Goal: Find specific page/section: Find specific page/section

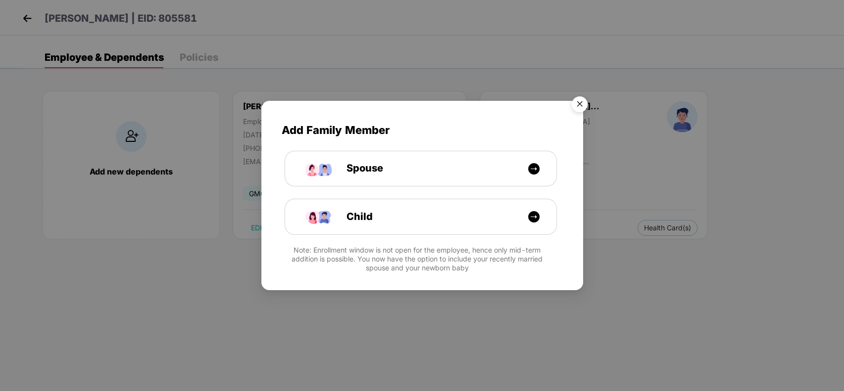
click at [586, 96] on img "Close" at bounding box center [580, 106] width 28 height 28
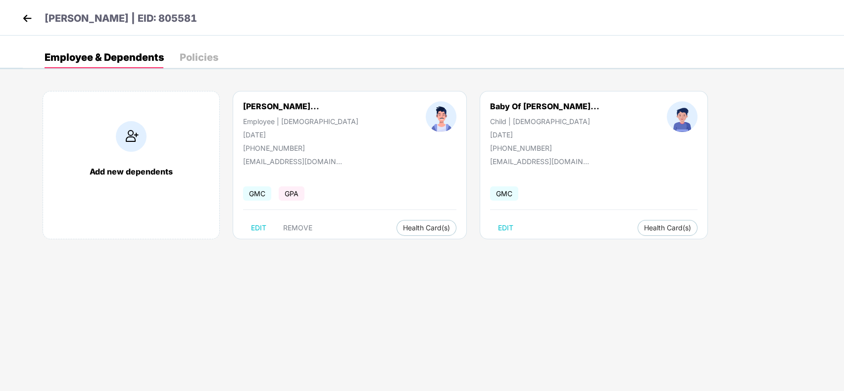
click at [25, 14] on img at bounding box center [27, 18] width 15 height 15
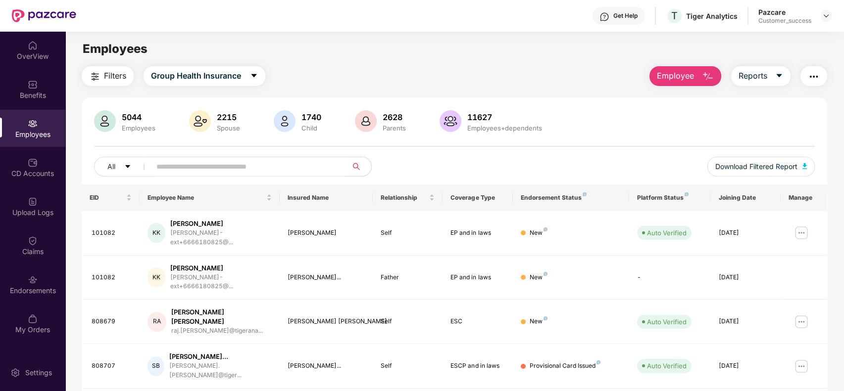
click at [222, 170] on input "text" at bounding box center [245, 166] width 178 height 15
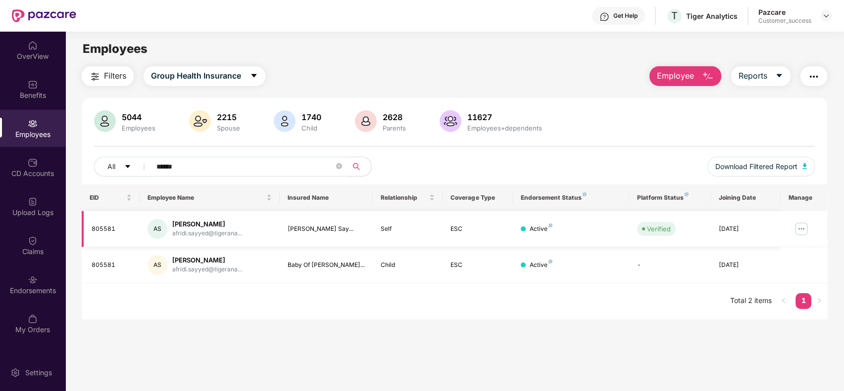
type input "******"
click at [800, 226] on img at bounding box center [801, 229] width 16 height 16
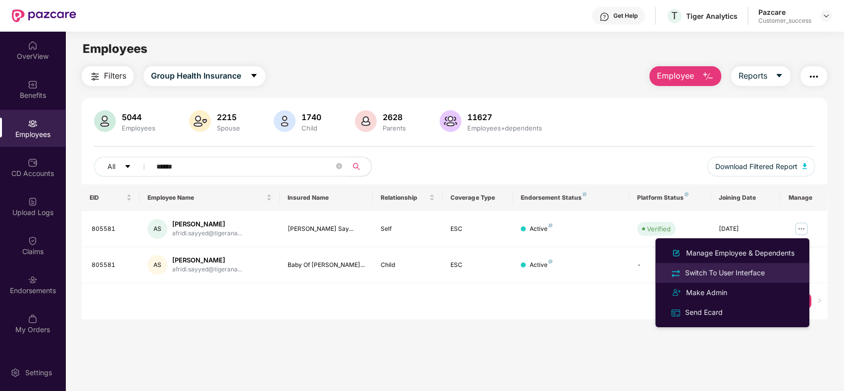
click at [761, 268] on div "Switch To User Interface" at bounding box center [725, 273] width 84 height 11
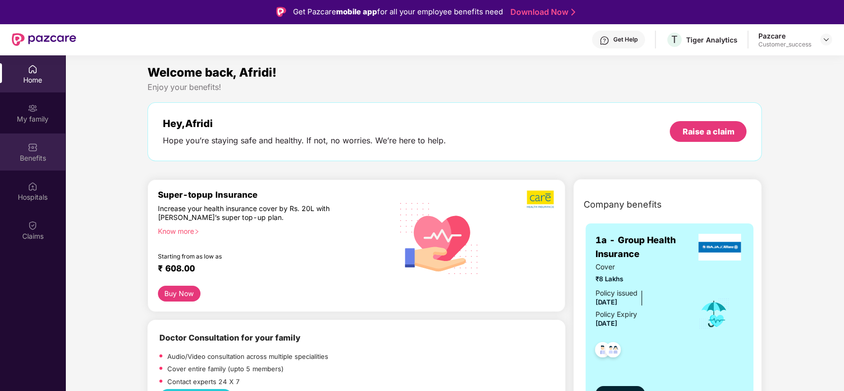
click at [34, 158] on div "Benefits" at bounding box center [32, 158] width 65 height 10
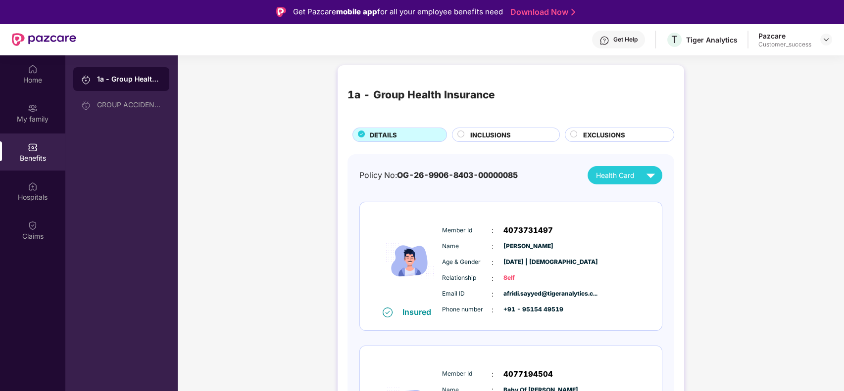
click at [286, 206] on div "1a - Group Health Insurance DETAILS INCLUSIONS EXCLUSIONS Policy No: OG-26-9906…" at bounding box center [510, 298] width 667 height 476
